Goal: Task Accomplishment & Management: Use online tool/utility

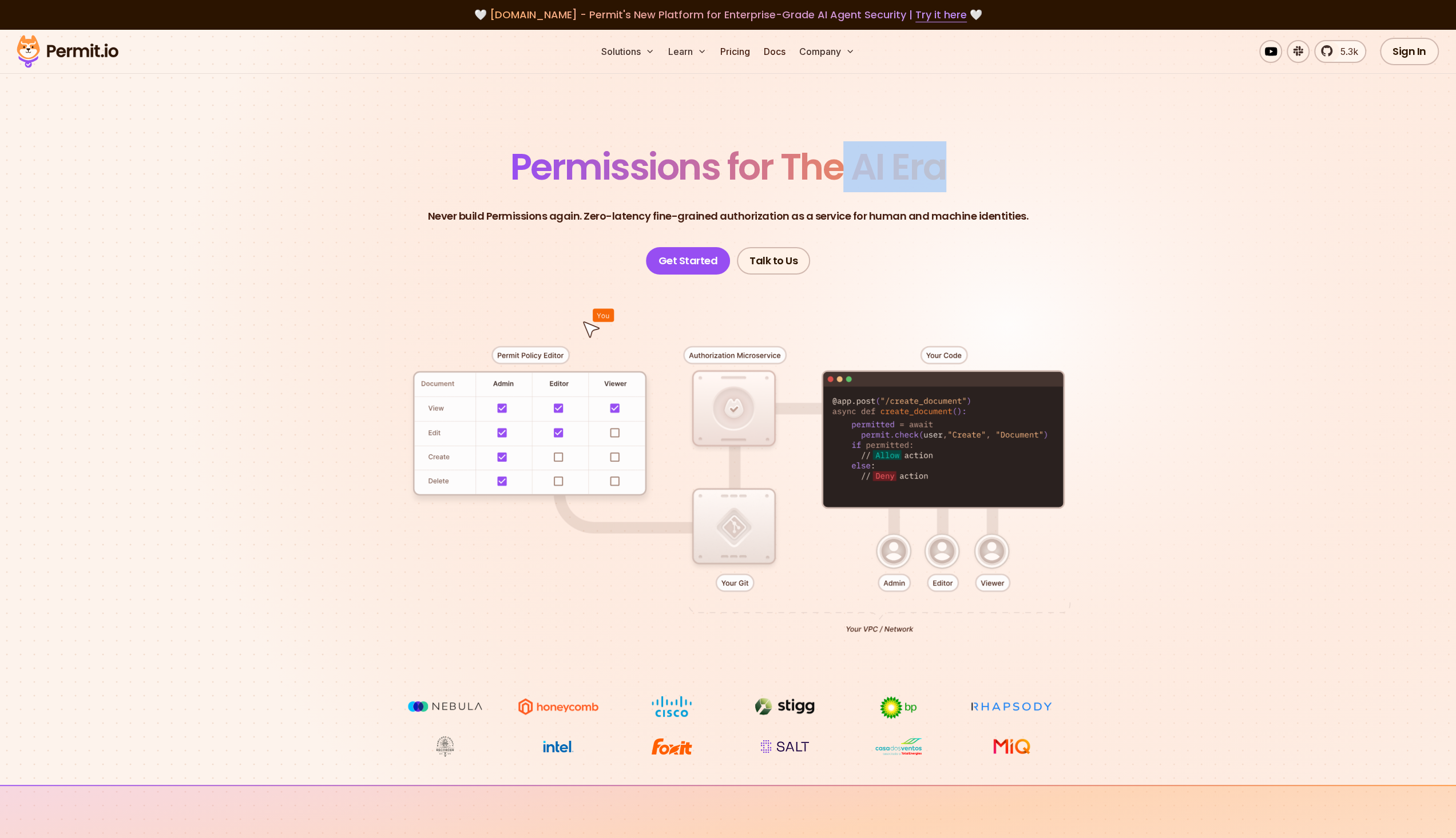
drag, startPoint x: 845, startPoint y: 171, endPoint x: 964, endPoint y: 184, distance: 119.7
click at [964, 184] on header "Permissions for The AI Era Never build Permissions again. Zero-latency fine-gra…" at bounding box center [728, 211] width 801 height 126
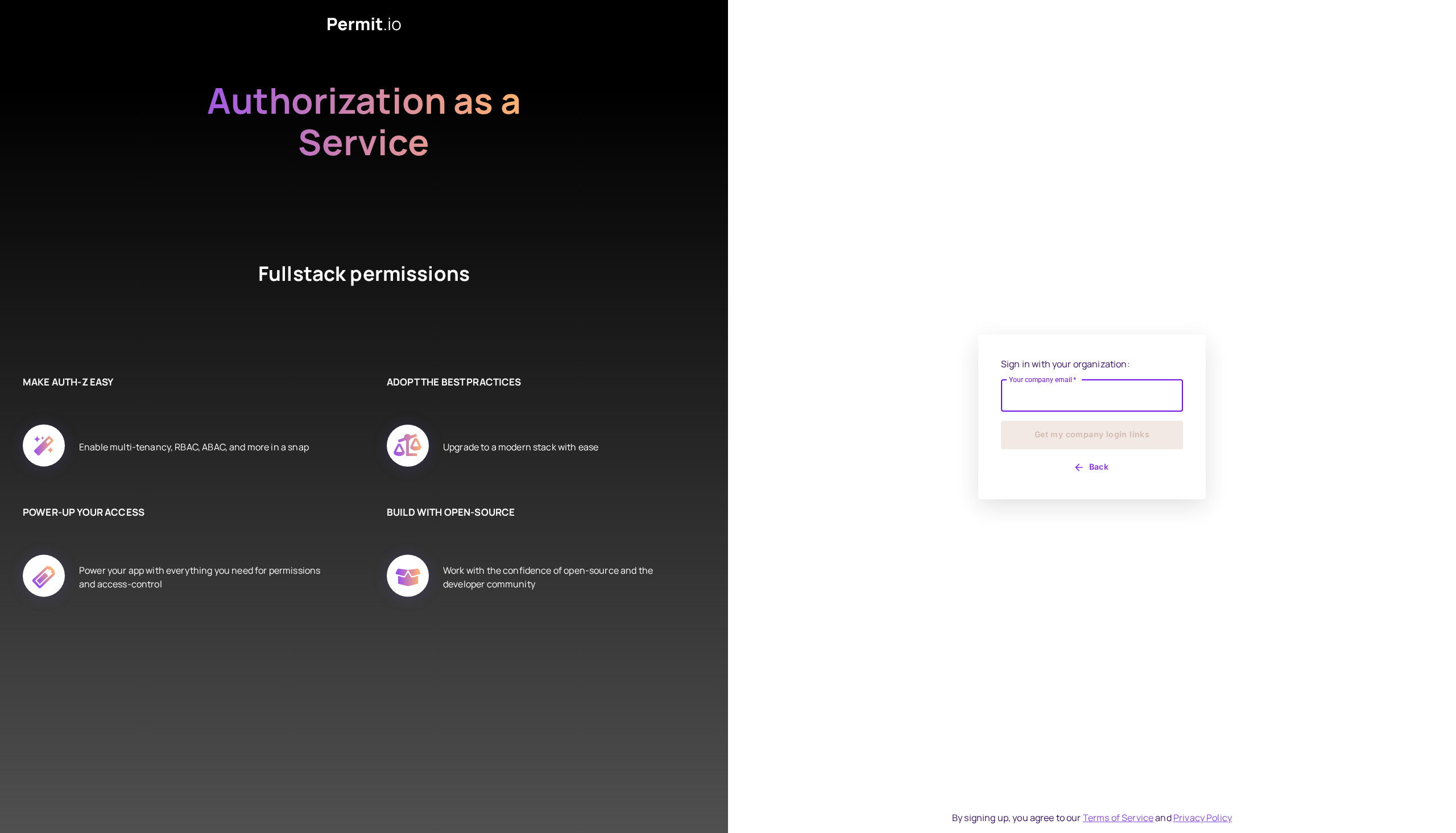
click at [1110, 410] on input "Your company email   *" at bounding box center [1092, 395] width 182 height 32
type input "**********"
click at [1071, 432] on button "Get my company login links" at bounding box center [1092, 435] width 182 height 29
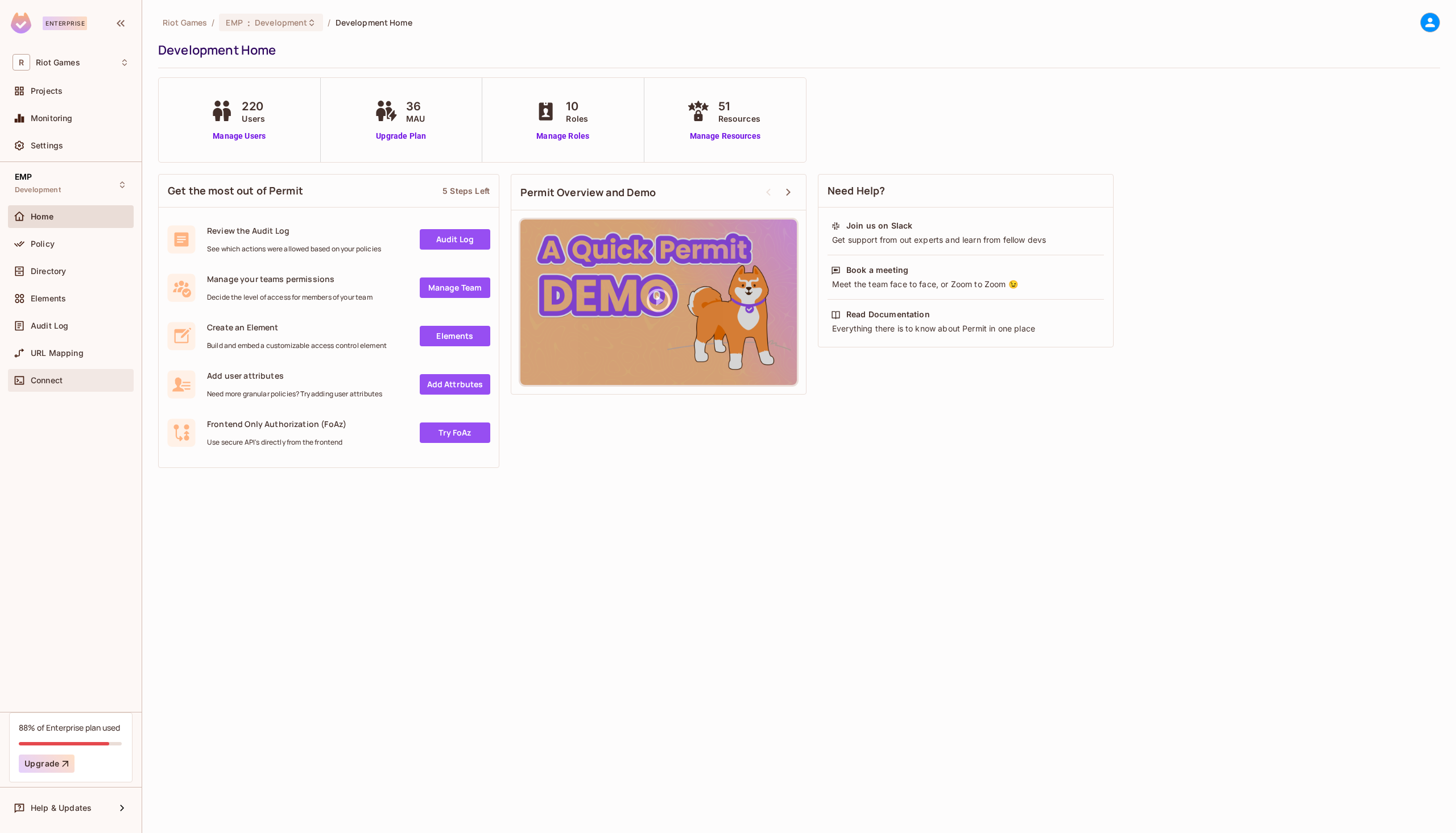
click at [55, 369] on div "Connect" at bounding box center [70, 380] width 126 height 22
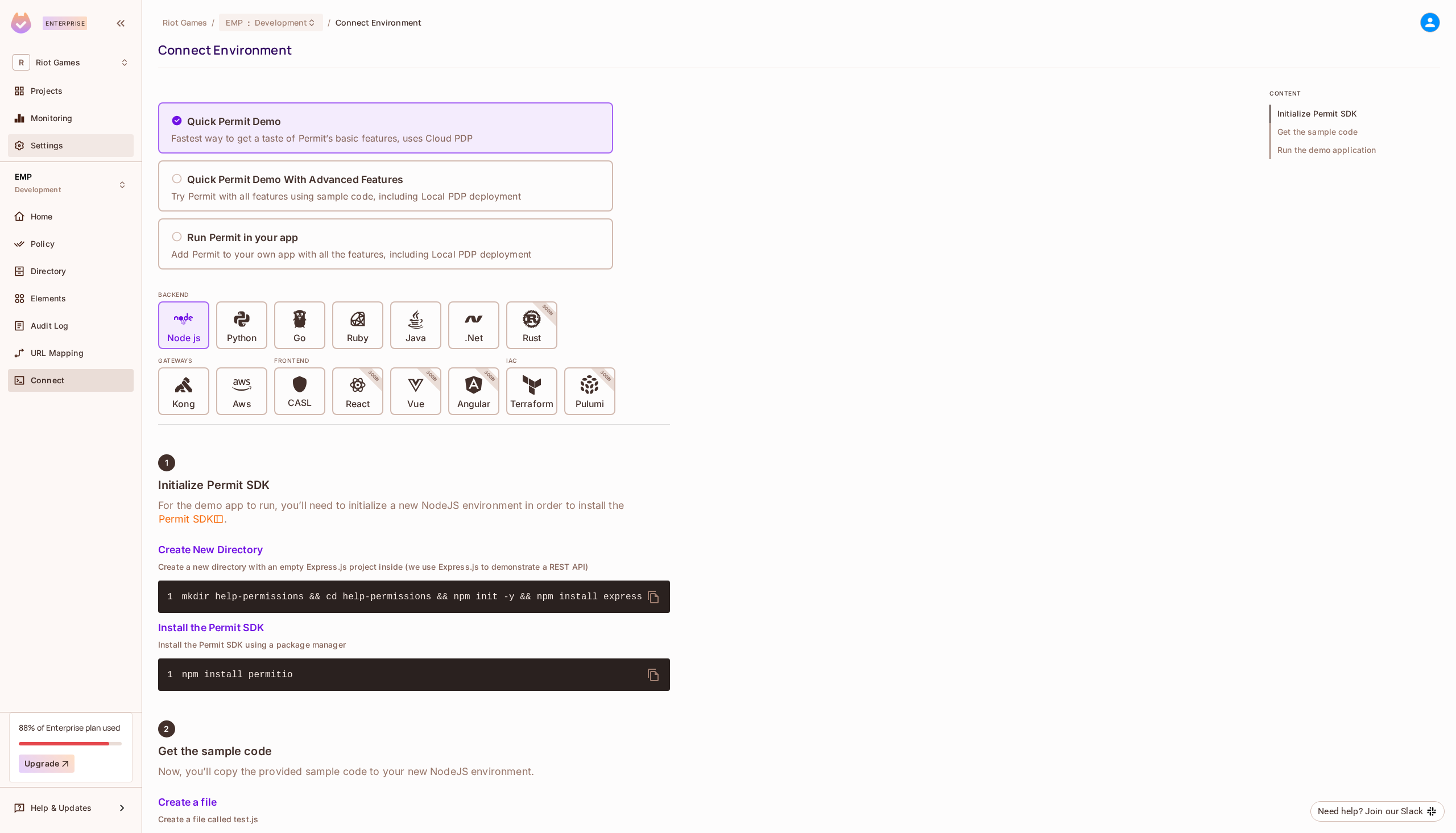
click at [58, 145] on span "Settings" at bounding box center [47, 145] width 32 height 9
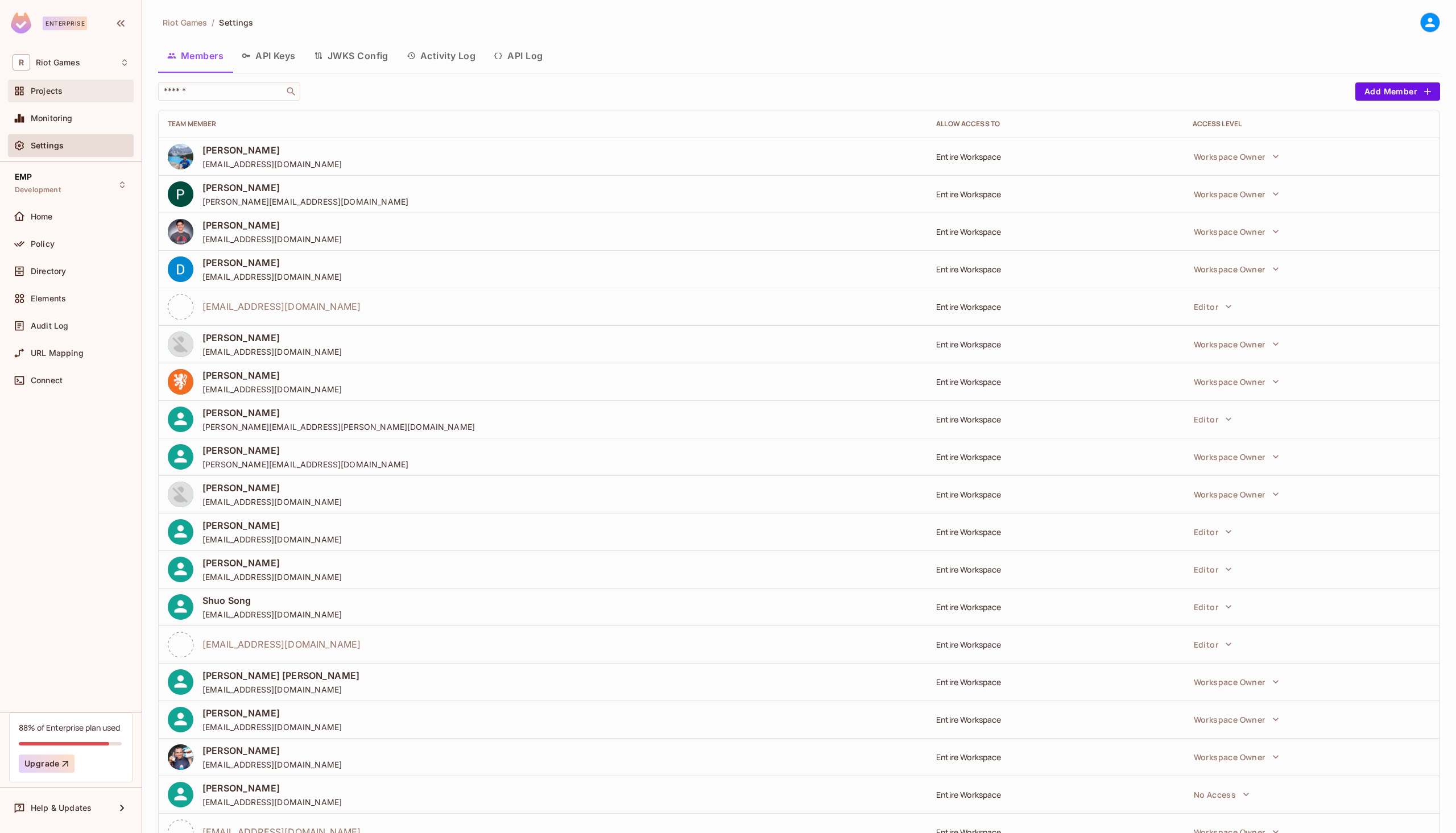
click at [76, 90] on div "Projects" at bounding box center [80, 90] width 98 height 9
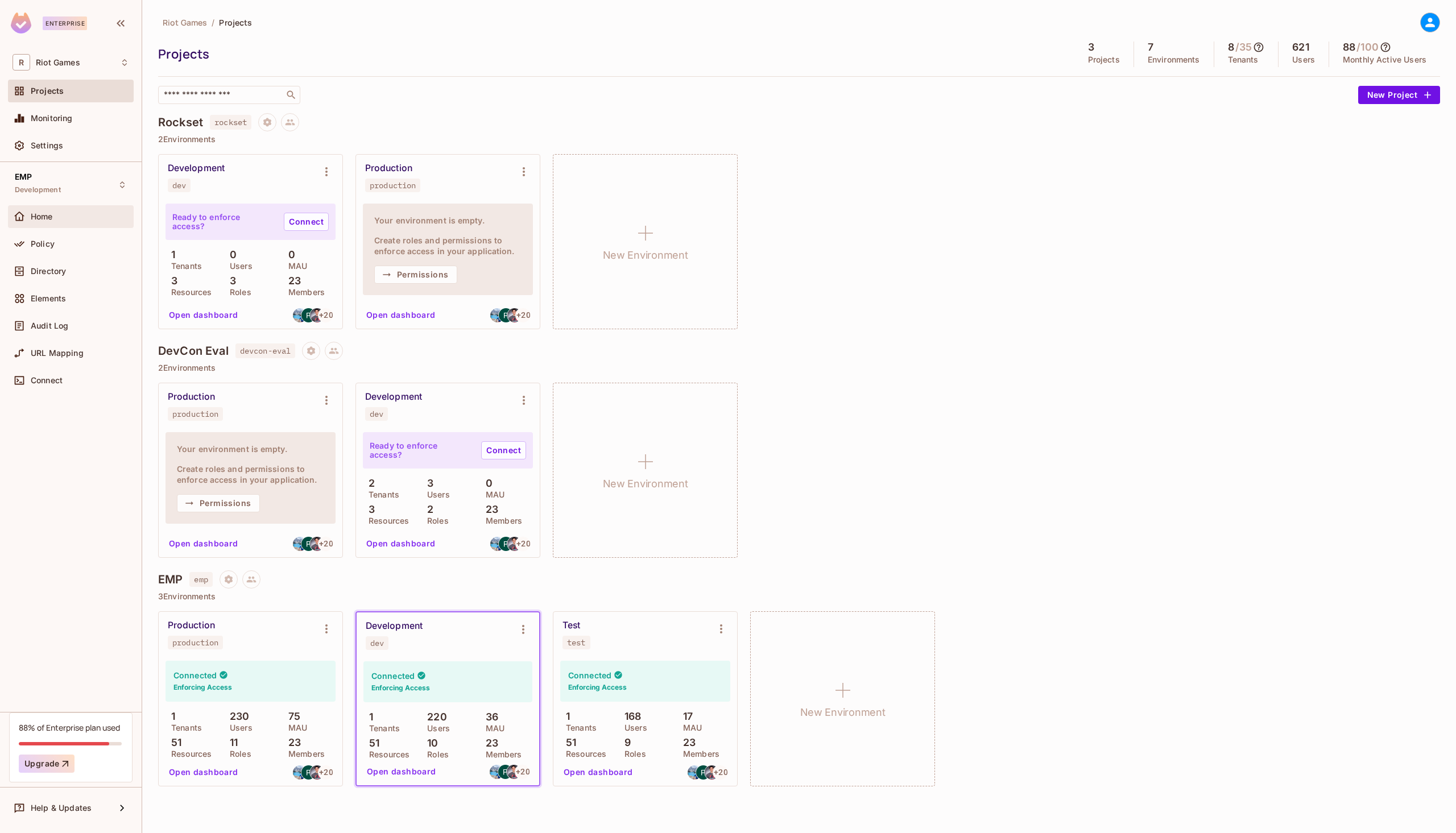
click at [61, 217] on div "Home" at bounding box center [80, 216] width 98 height 9
